Goal: Task Accomplishment & Management: Manage account settings

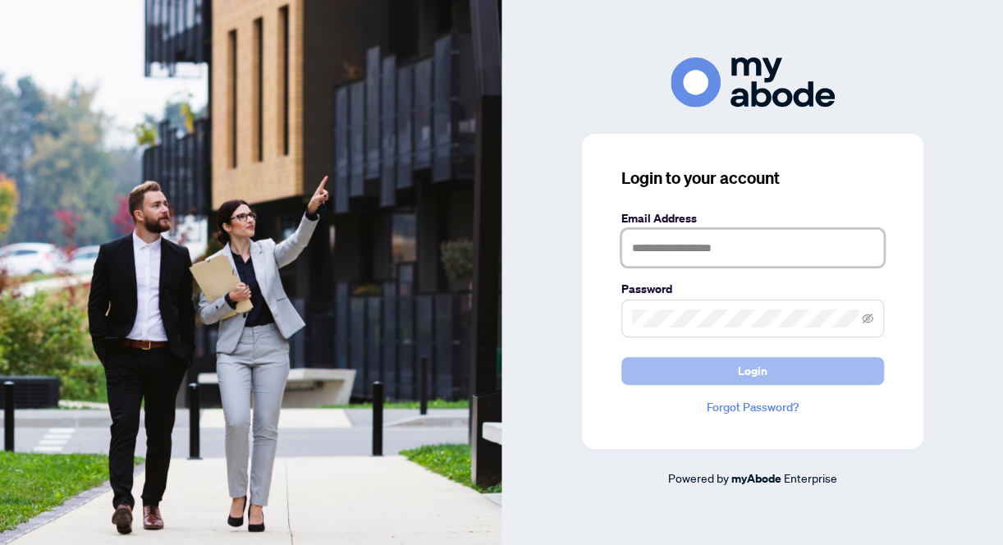
type input "**********"
click at [753, 370] on span "Login" at bounding box center [753, 371] width 30 height 26
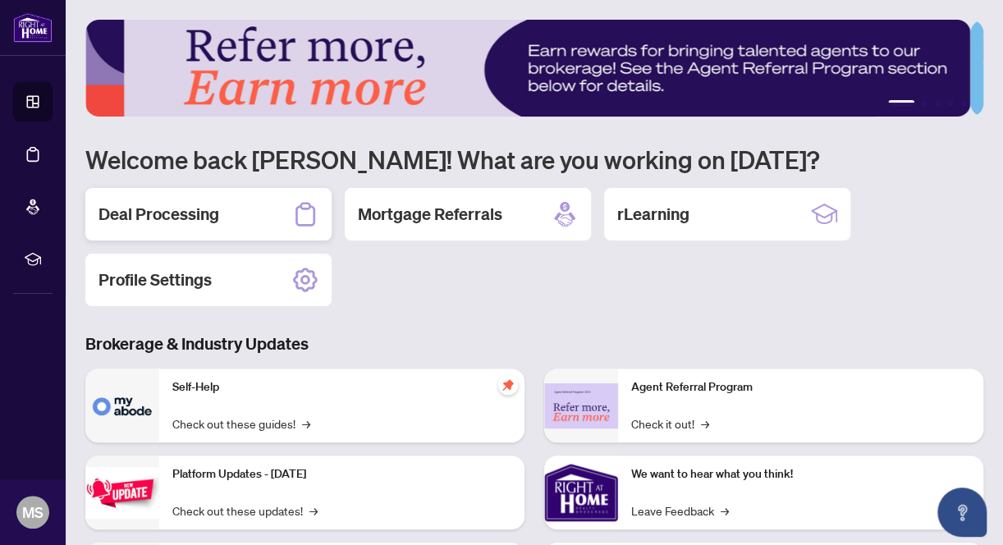
click at [153, 215] on h2 "Deal Processing" at bounding box center [158, 214] width 121 height 23
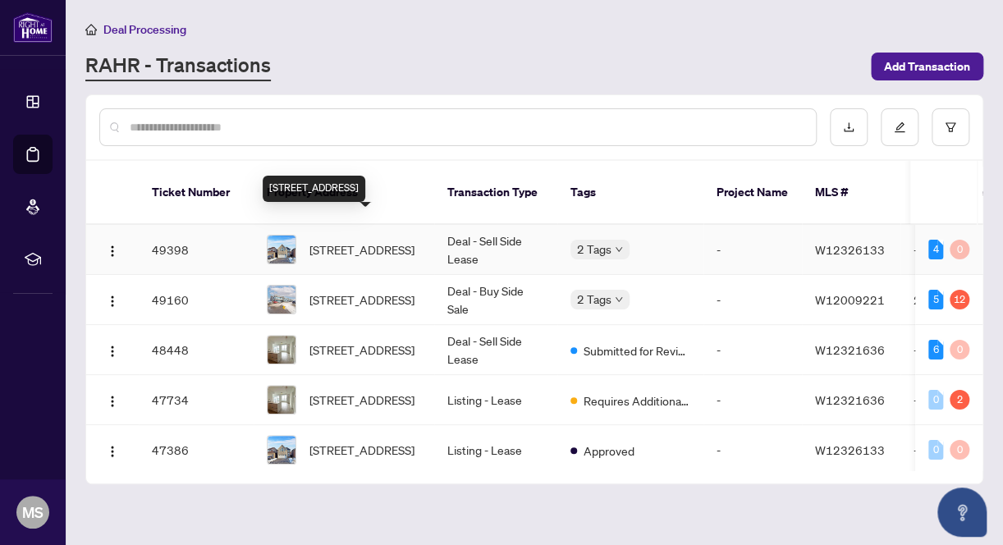
click at [414, 240] on span "[STREET_ADDRESS]" at bounding box center [361, 249] width 105 height 18
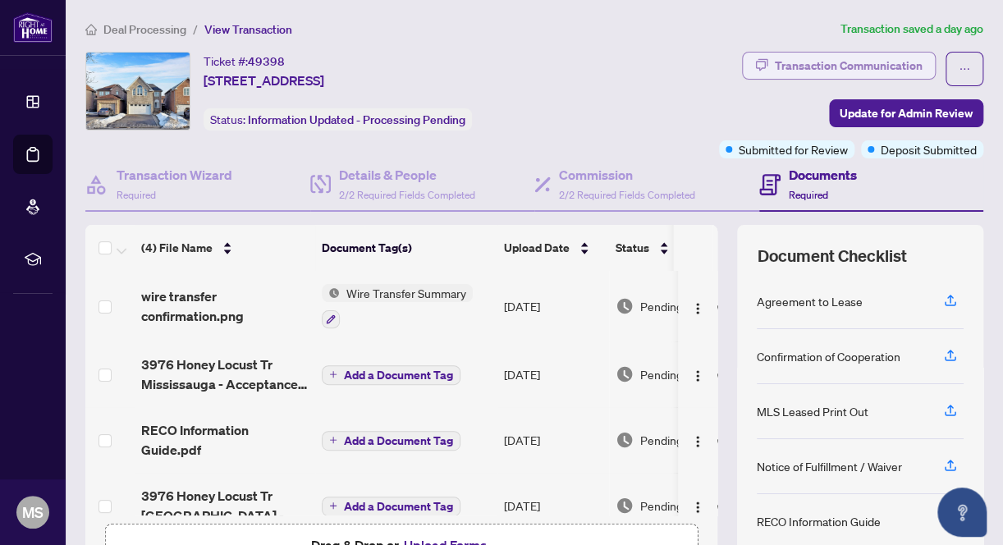
click at [801, 56] on div "Transaction Communication" at bounding box center [849, 66] width 148 height 26
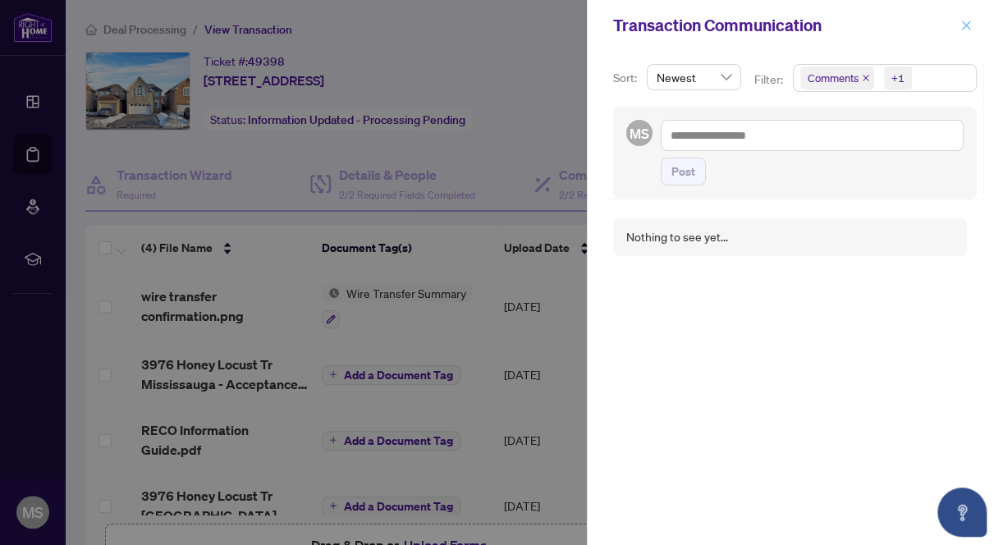
click at [965, 24] on icon "close" at bounding box center [965, 25] width 11 height 11
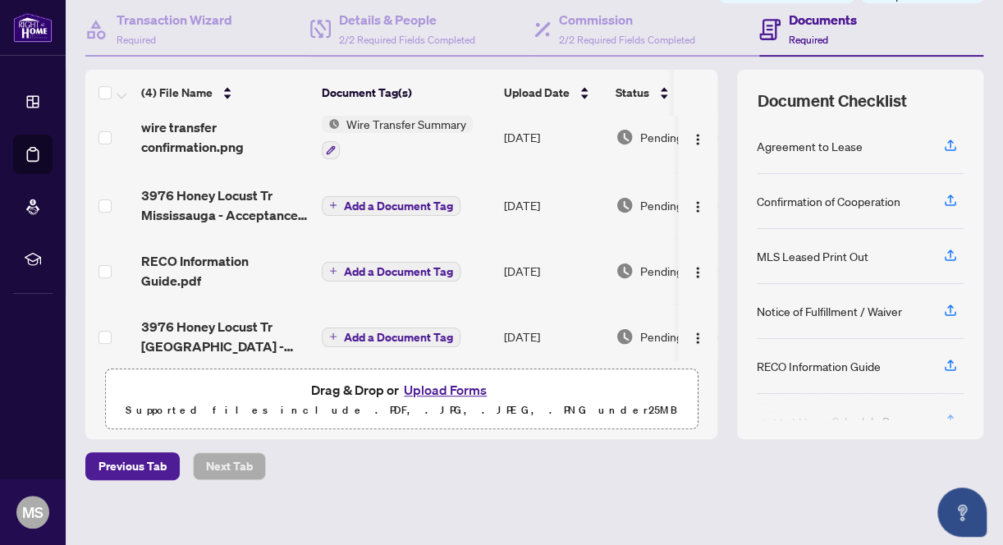
scroll to position [166, 0]
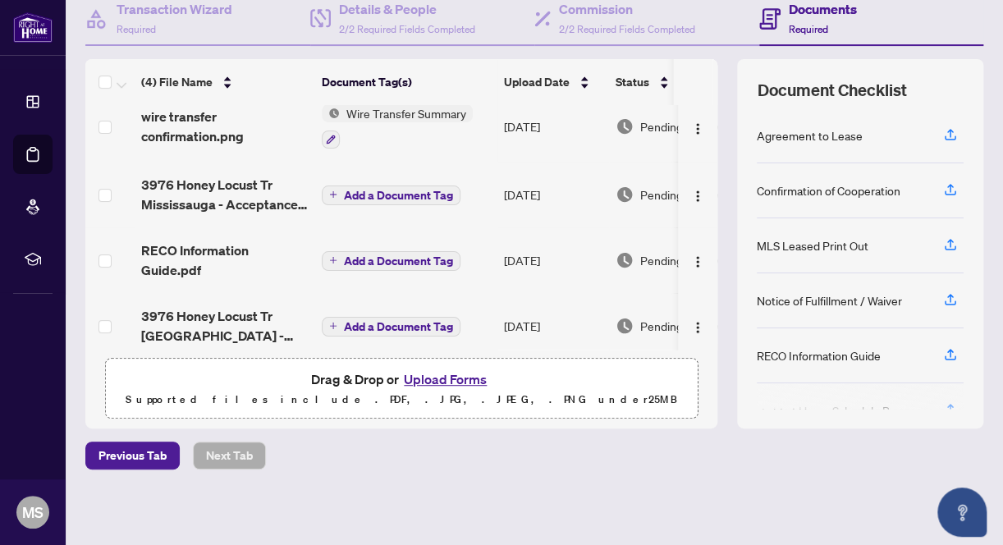
click at [355, 195] on span "Add a Document Tag" at bounding box center [398, 195] width 109 height 11
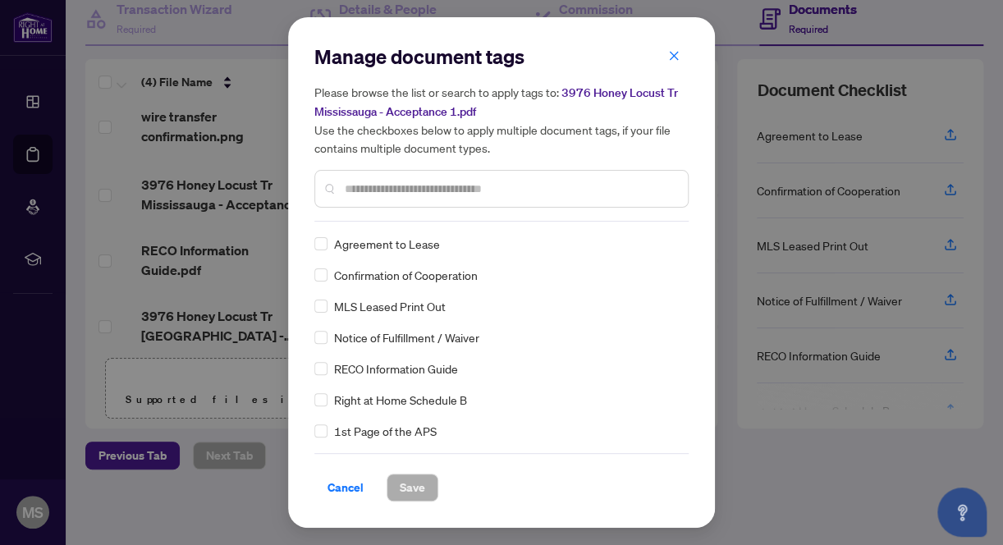
click at [387, 183] on input "text" at bounding box center [510, 189] width 330 height 18
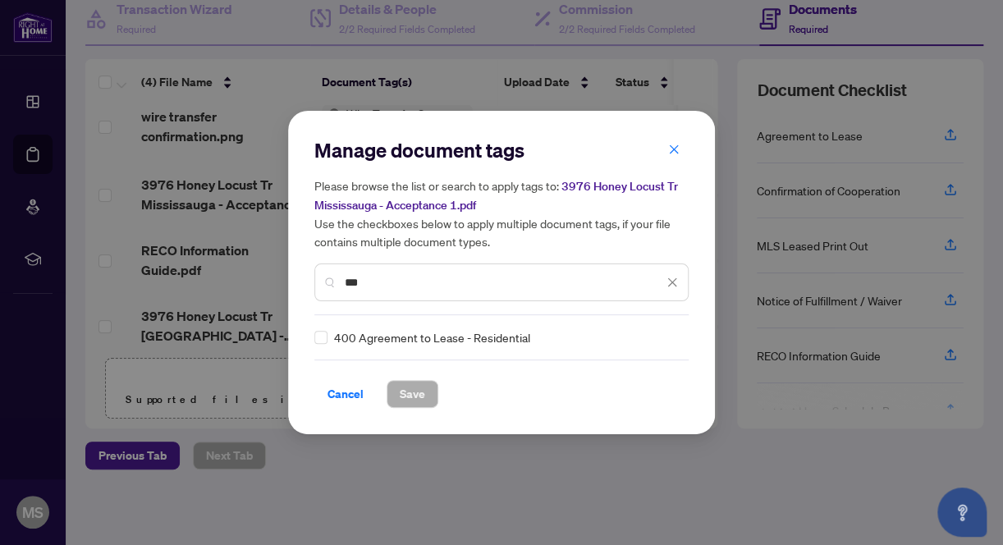
type input "***"
click at [400, 391] on span "Save" at bounding box center [412, 394] width 25 height 26
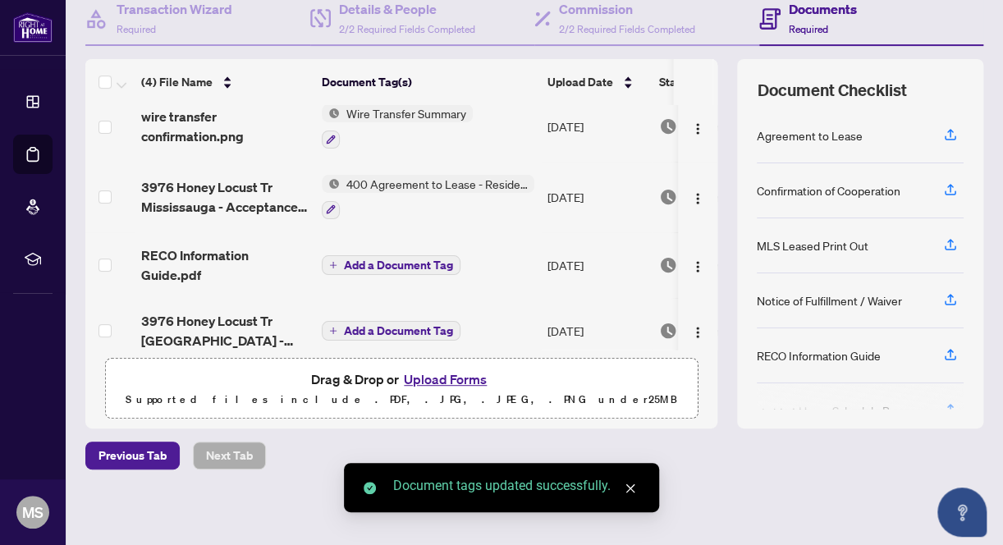
click at [382, 259] on span "Add a Document Tag" at bounding box center [398, 264] width 109 height 11
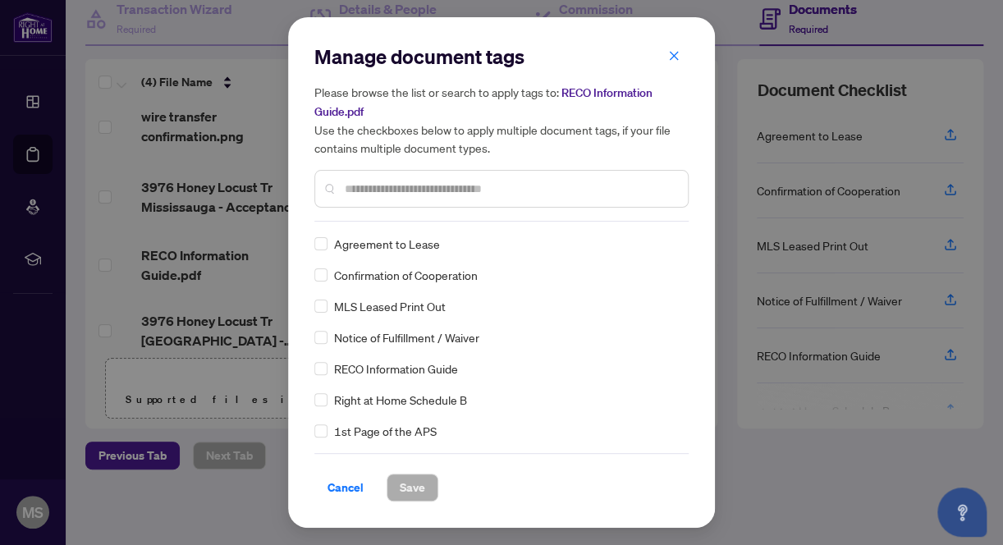
click at [422, 185] on input "text" at bounding box center [510, 189] width 330 height 18
type input "****"
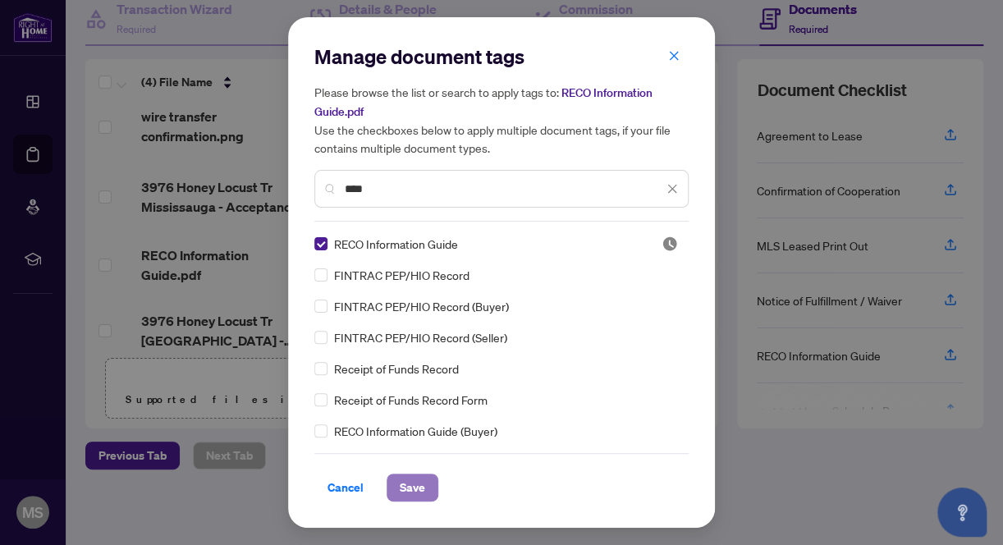
click at [401, 488] on span "Save" at bounding box center [412, 487] width 25 height 26
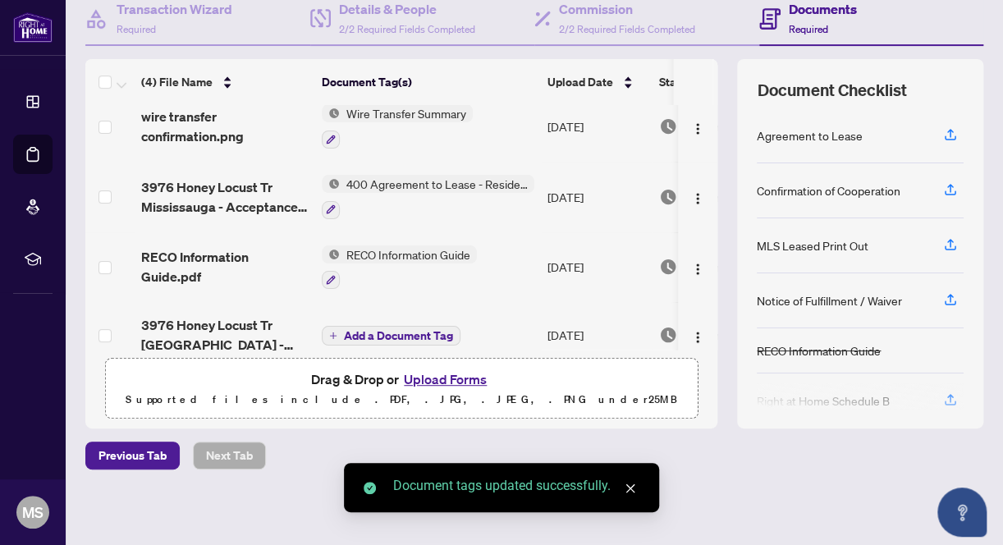
scroll to position [35, 0]
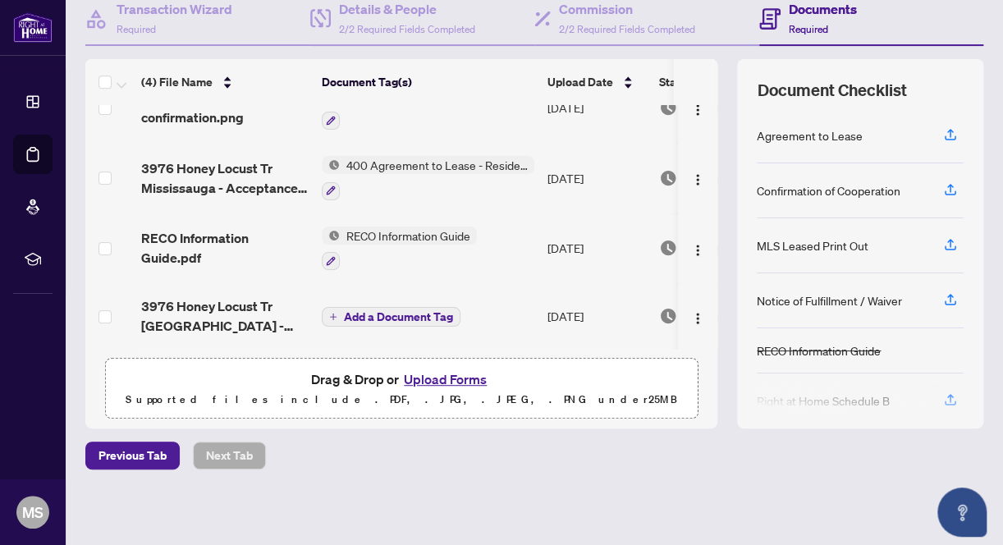
click at [370, 312] on span "Add a Document Tag" at bounding box center [398, 316] width 109 height 11
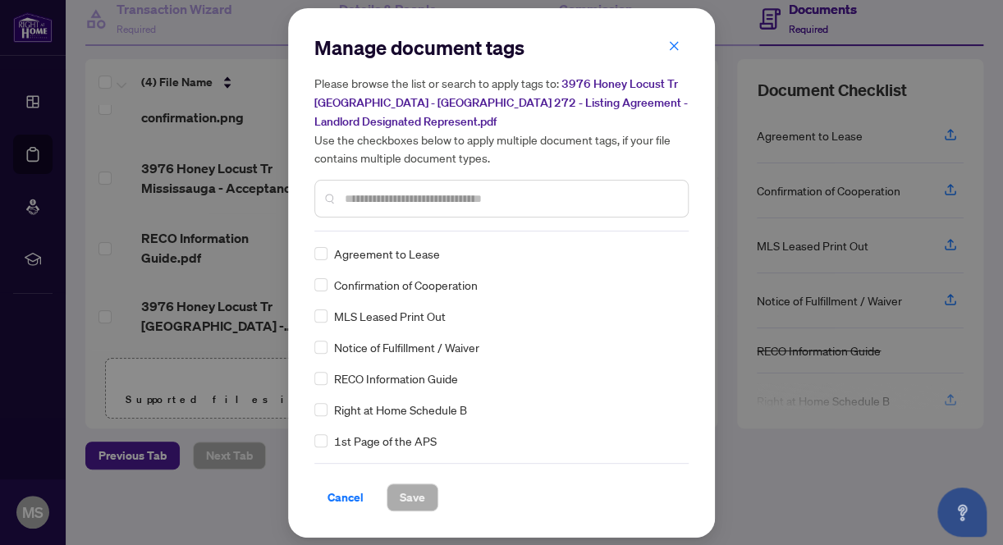
click at [392, 191] on input "text" at bounding box center [510, 199] width 330 height 18
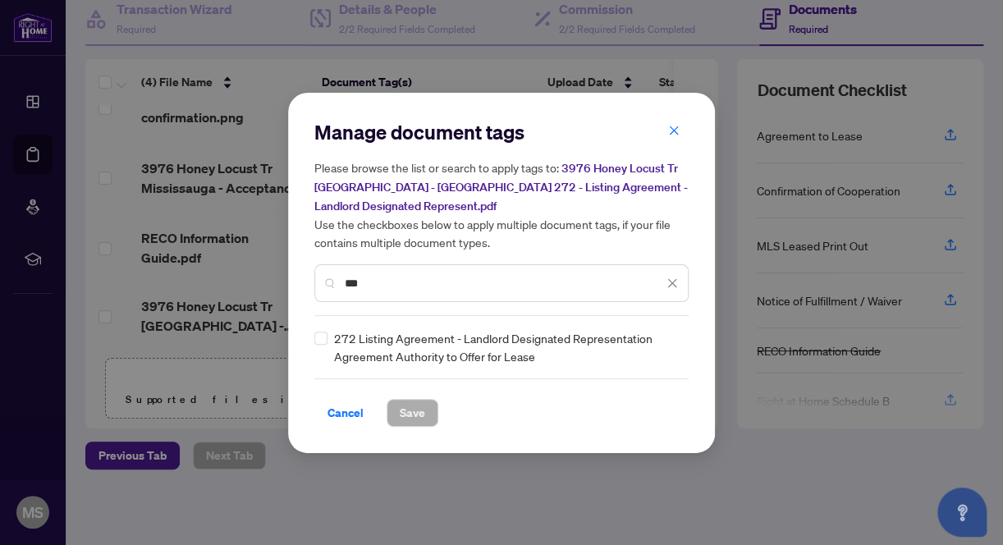
type input "***"
click at [408, 416] on span "Save" at bounding box center [412, 413] width 25 height 26
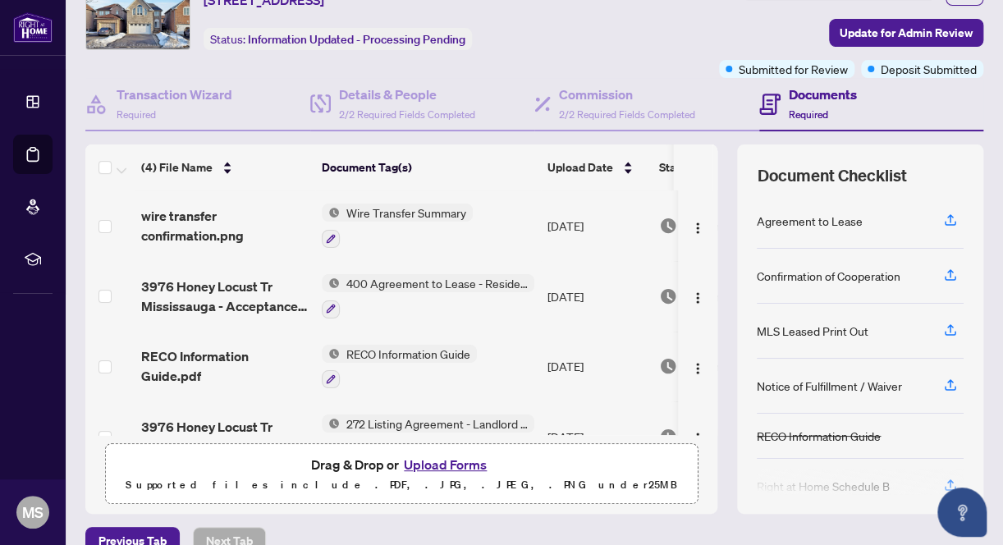
scroll to position [0, 0]
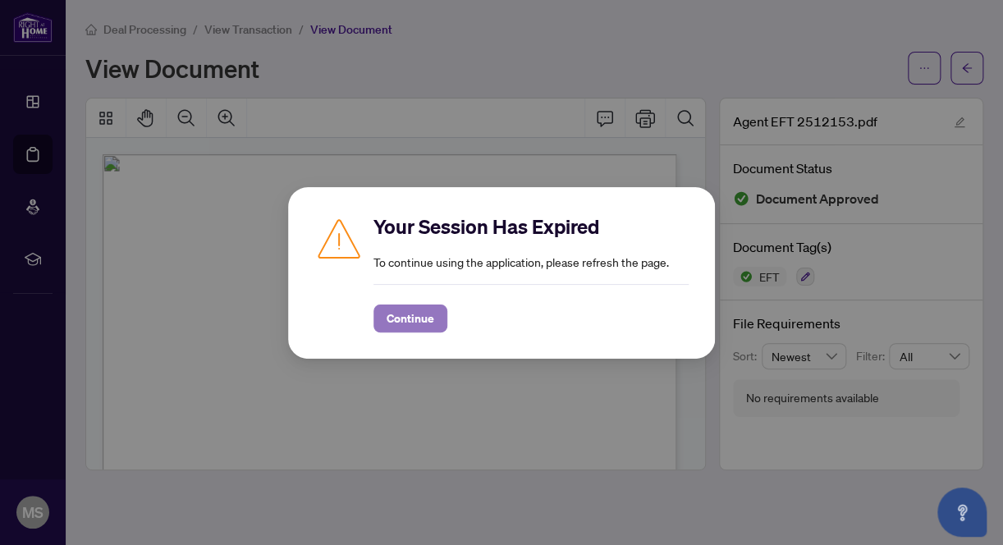
click at [406, 311] on span "Continue" at bounding box center [411, 318] width 48 height 26
